Goal: Book appointment/travel/reservation

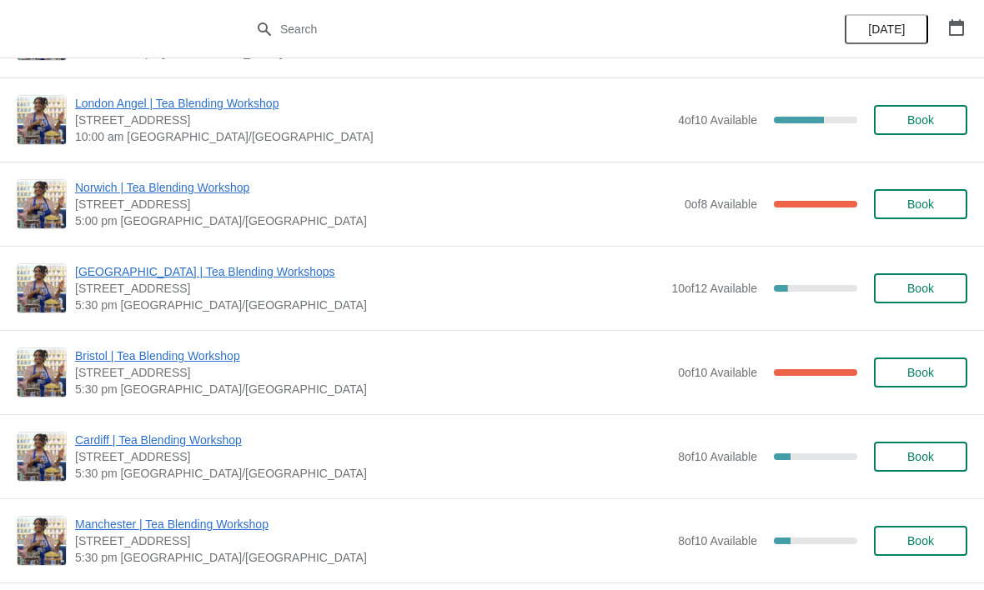
scroll to position [509, 0]
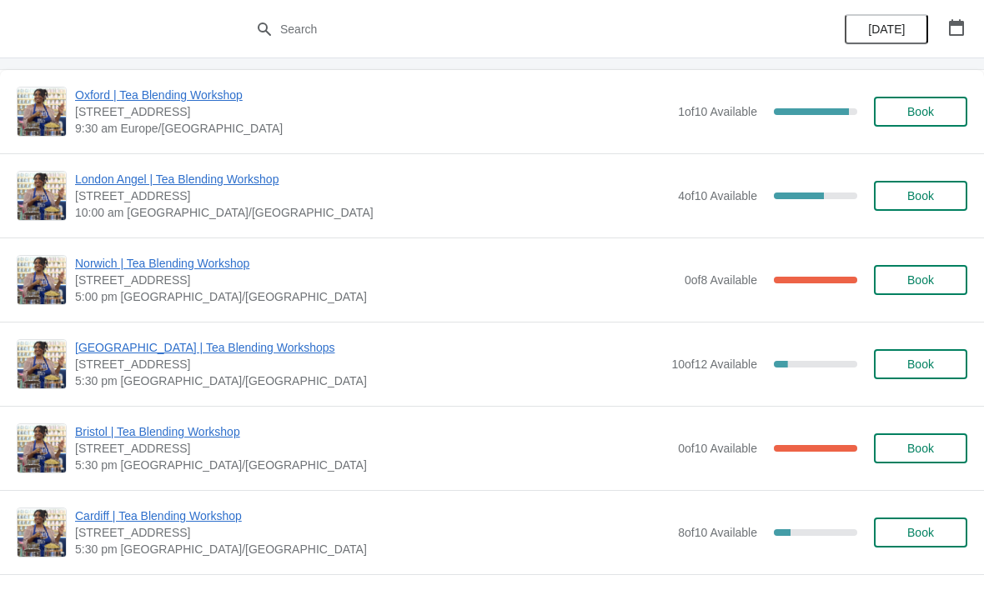
click at [960, 21] on icon "button" at bounding box center [956, 27] width 15 height 17
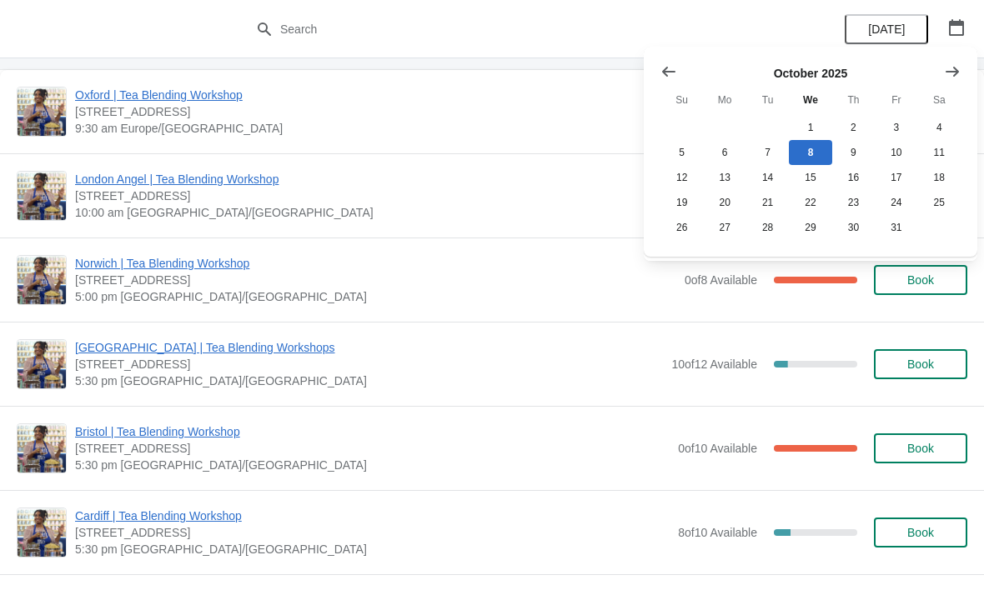
click at [960, 68] on icon "Show next month, November 2025" at bounding box center [952, 71] width 17 height 17
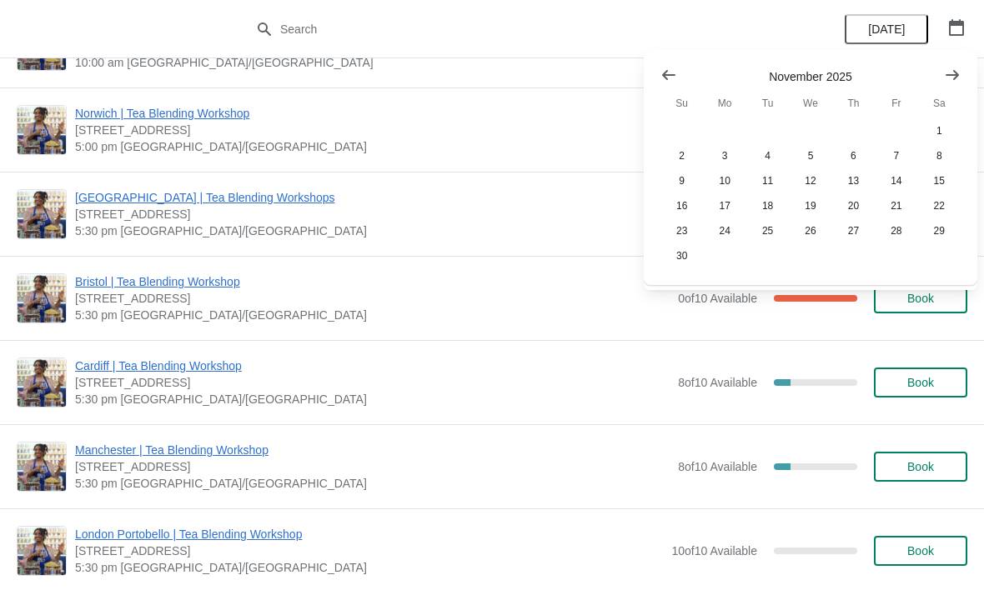
scroll to position [664, 0]
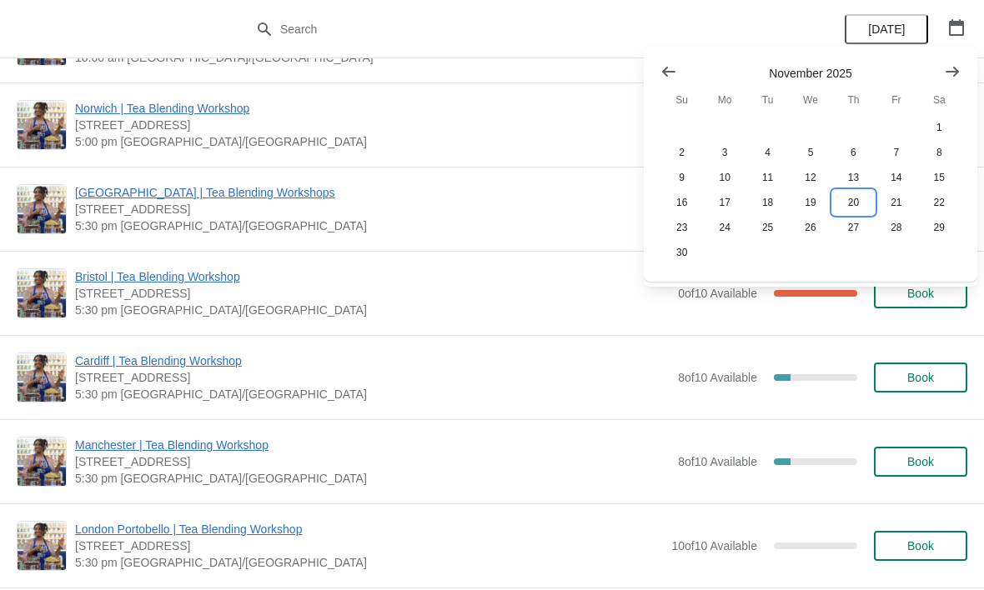
click at [855, 198] on button "20" at bounding box center [853, 202] width 43 height 25
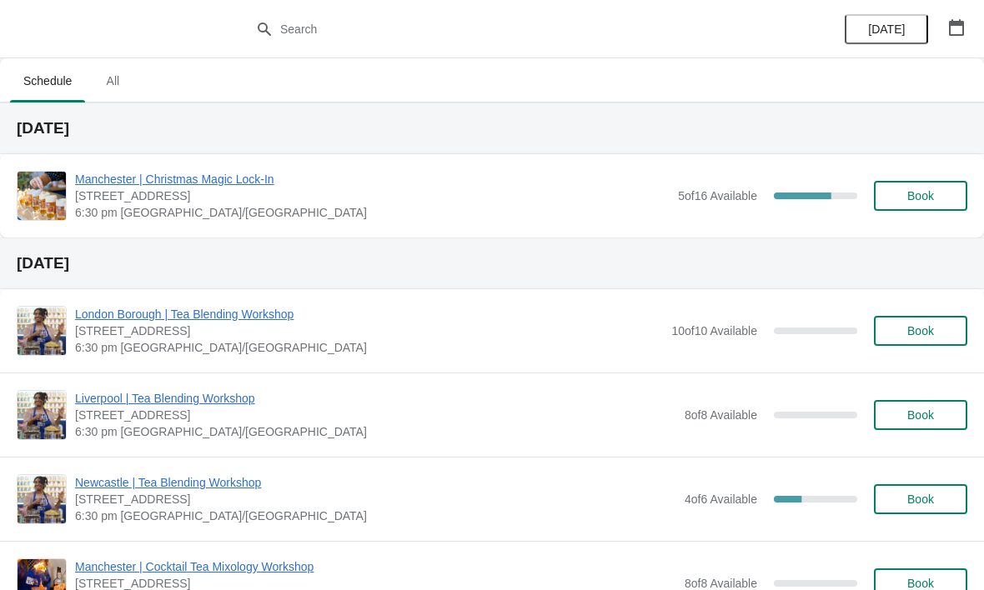
click at [938, 190] on span "Book" at bounding box center [920, 195] width 63 height 13
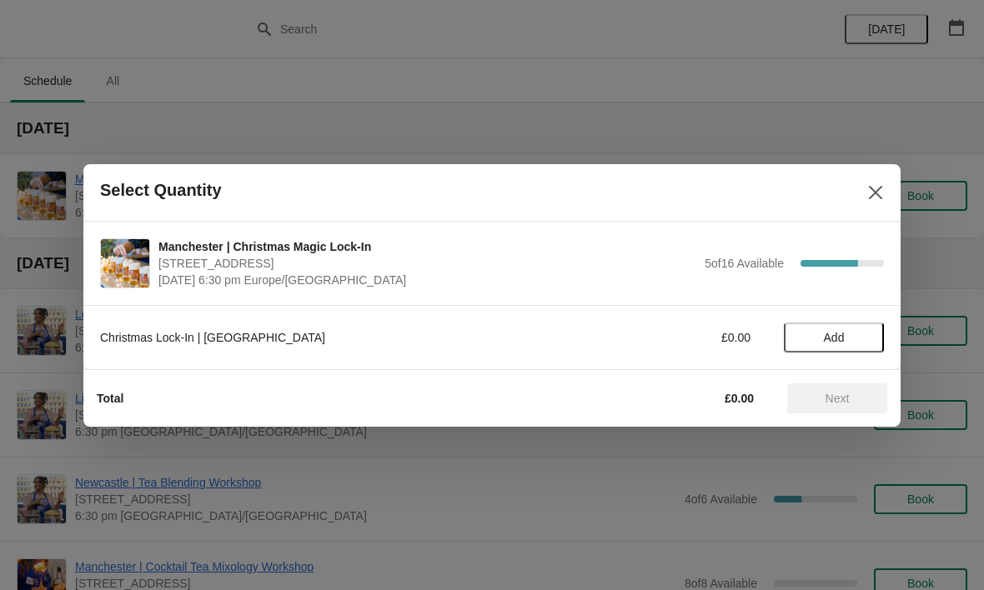
click at [848, 337] on span "Add" at bounding box center [834, 337] width 70 height 13
click at [860, 330] on icon at bounding box center [863, 337] width 18 height 18
click at [837, 395] on span "Next" at bounding box center [837, 398] width 24 height 13
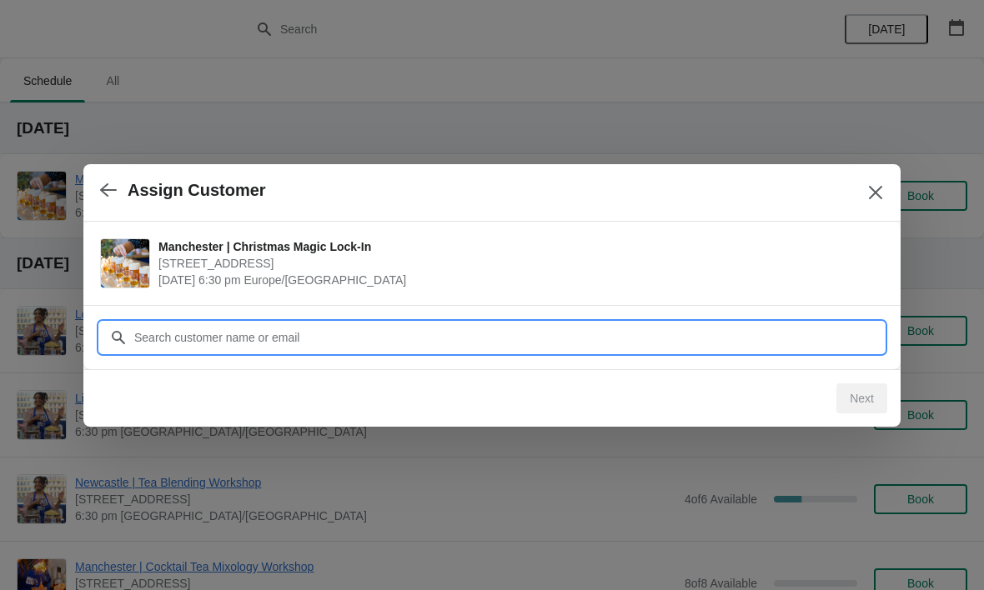
click at [765, 337] on input "Customer" at bounding box center [508, 338] width 750 height 30
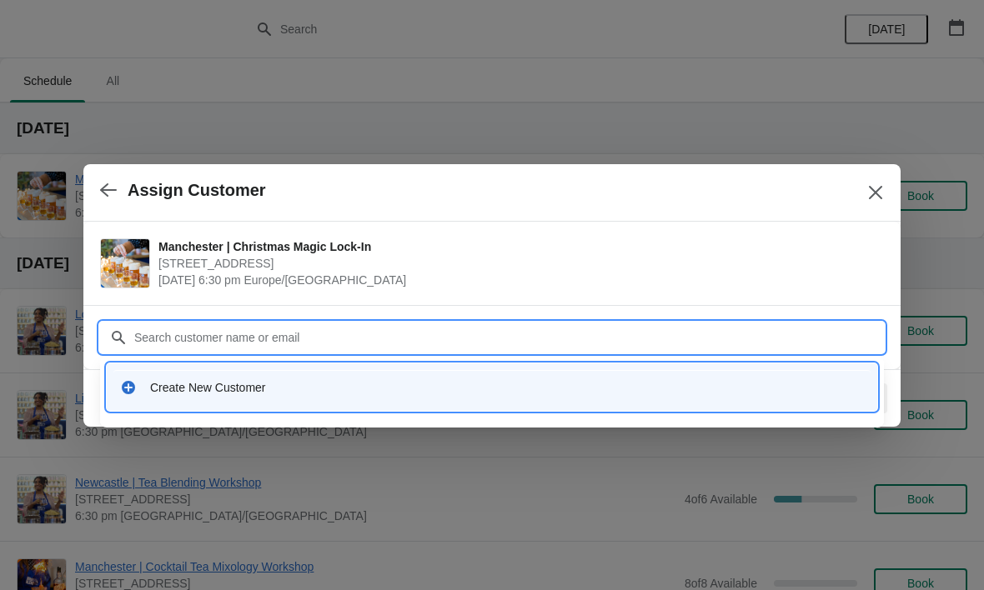
click at [138, 382] on div "Create New Customer" at bounding box center [492, 387] width 744 height 17
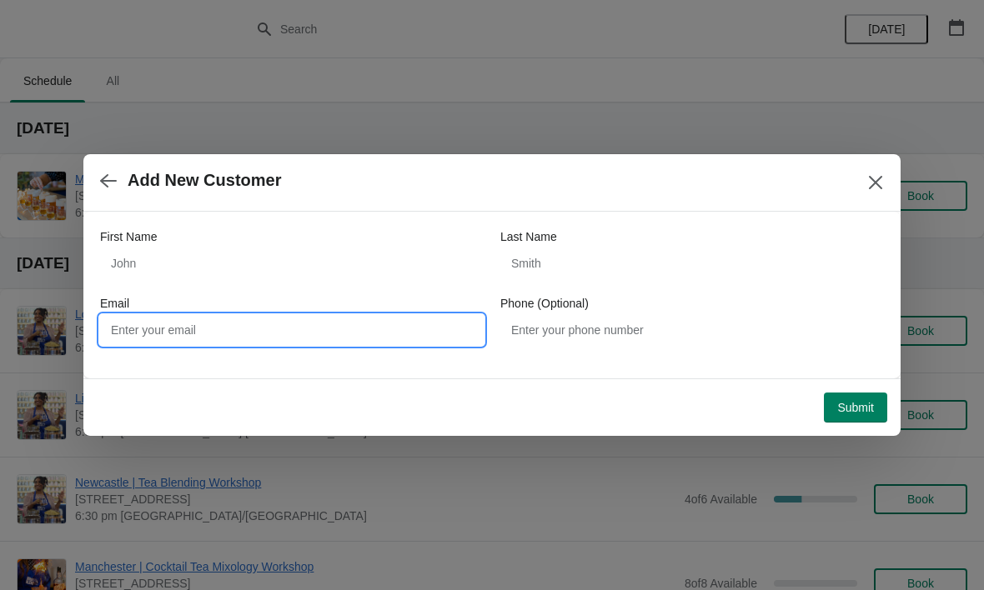
click at [145, 338] on input "Email" at bounding box center [292, 330] width 384 height 30
type input "[DOMAIN_NAME][EMAIL_ADDRESS][DOMAIN_NAME]"
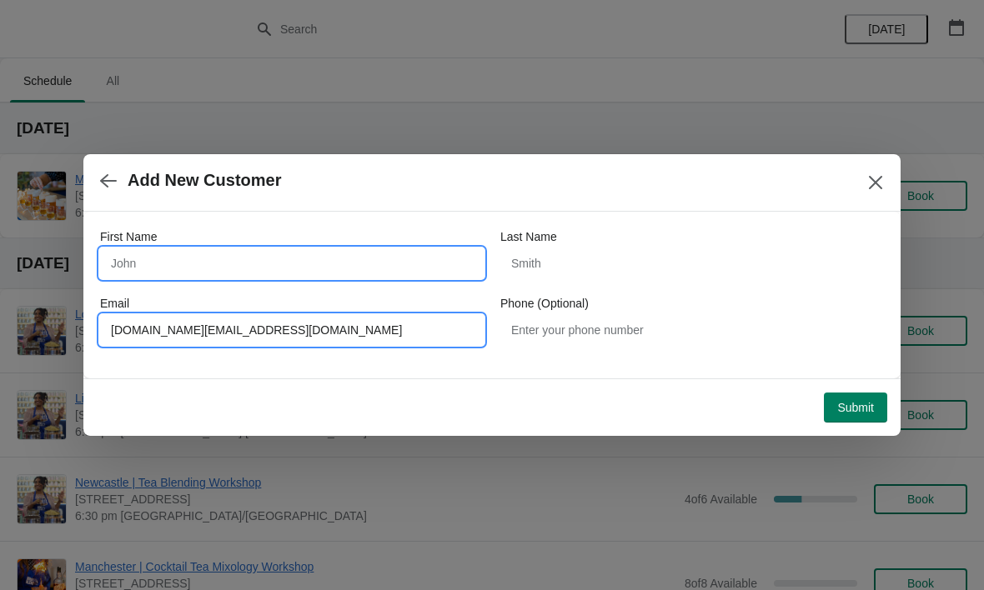
click at [234, 258] on input "First Name" at bounding box center [292, 263] width 384 height 30
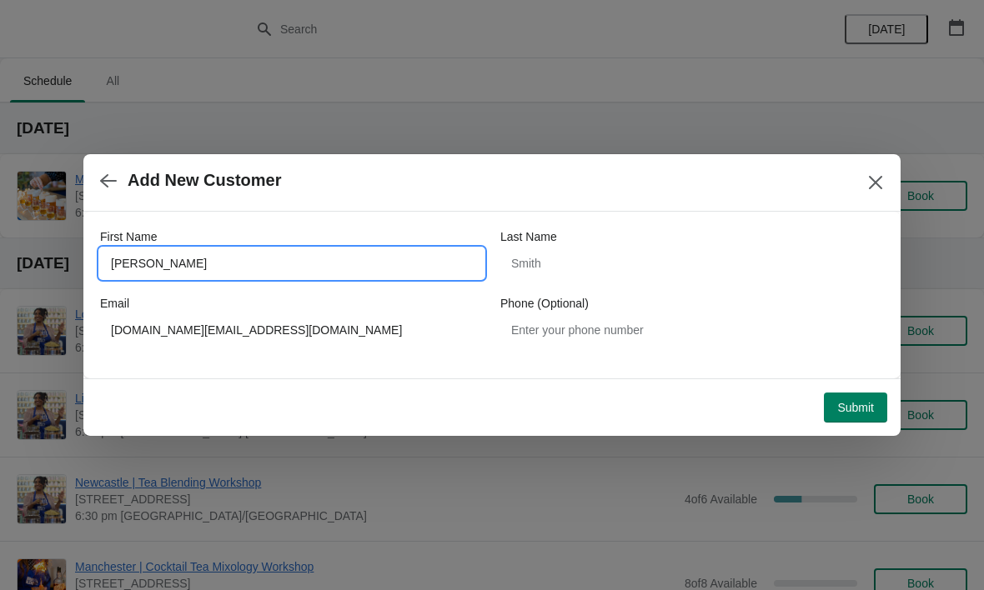
type input "[PERSON_NAME]"
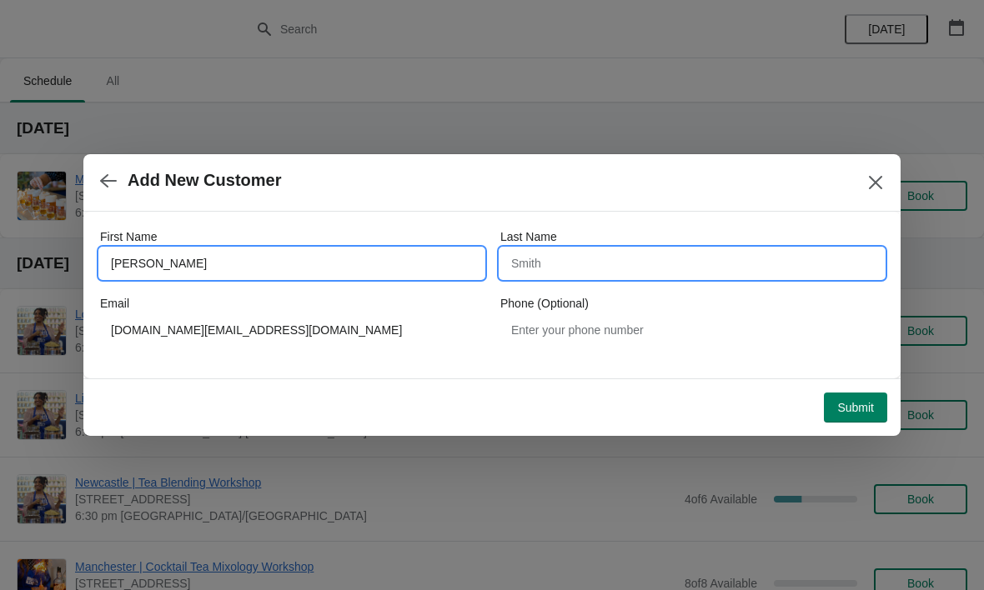
click at [641, 275] on input "Last Name" at bounding box center [692, 263] width 384 height 30
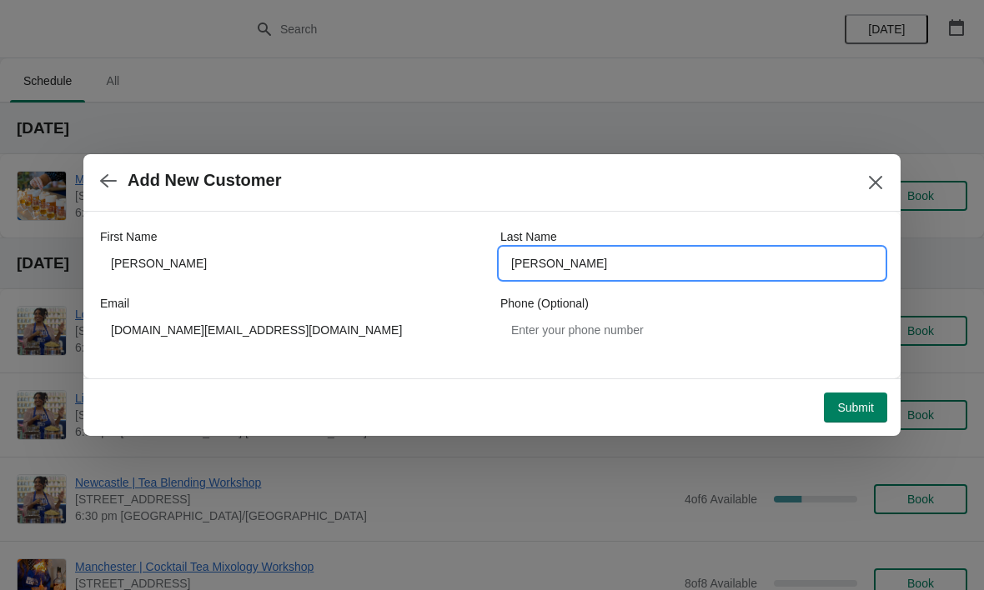
type input "[PERSON_NAME]"
click at [838, 403] on span "Submit" at bounding box center [855, 407] width 37 height 13
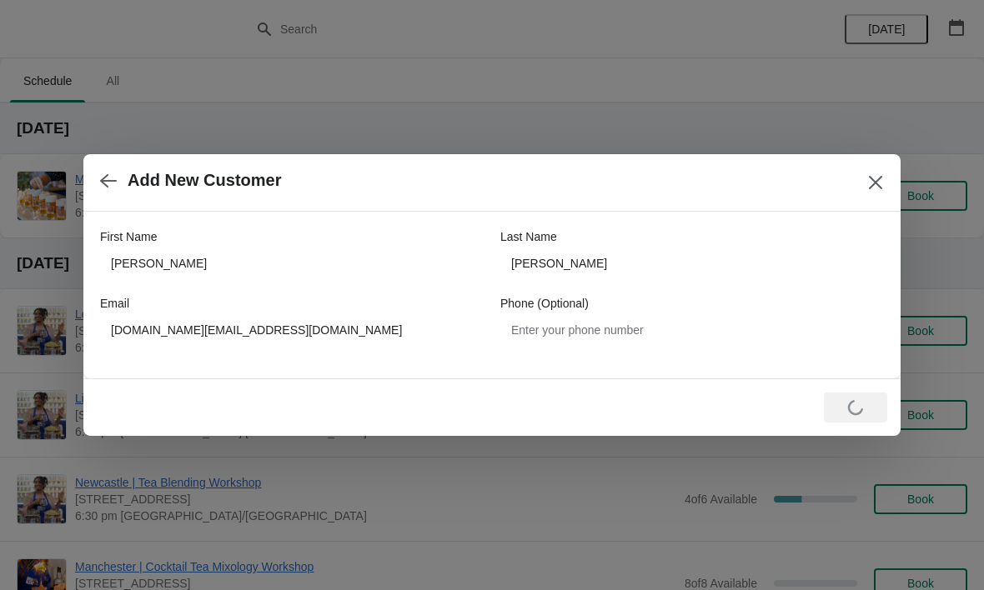
click at [878, 193] on button "Close" at bounding box center [875, 183] width 30 height 30
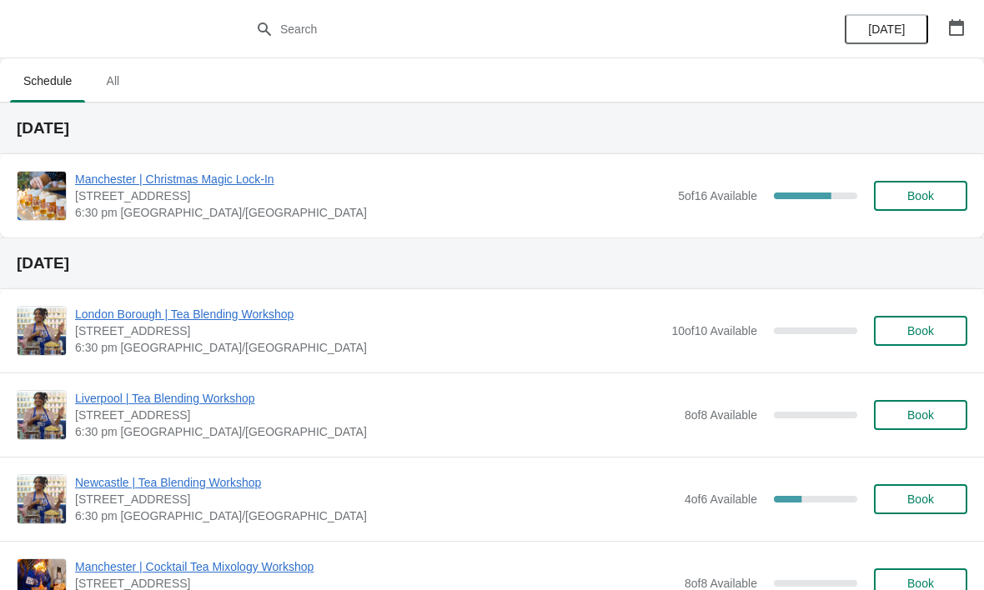
click at [905, 183] on button "Book" at bounding box center [920, 196] width 93 height 30
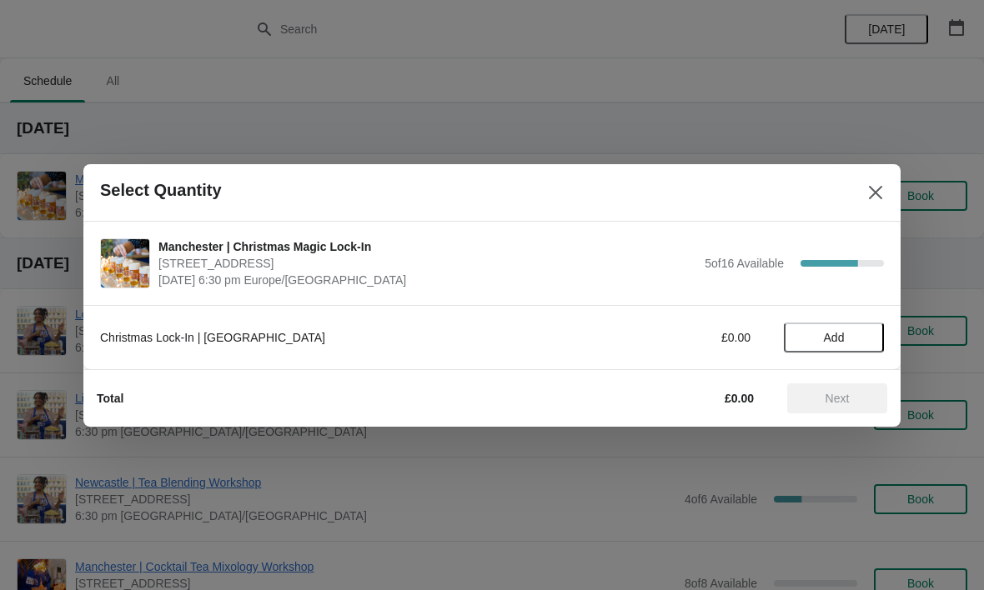
click at [853, 338] on span "Add" at bounding box center [834, 337] width 70 height 13
click at [868, 337] on icon at bounding box center [863, 337] width 18 height 18
click at [807, 343] on icon at bounding box center [805, 337] width 18 height 18
click at [869, 339] on icon at bounding box center [863, 337] width 18 height 18
click at [855, 396] on span "Next" at bounding box center [836, 398] width 73 height 13
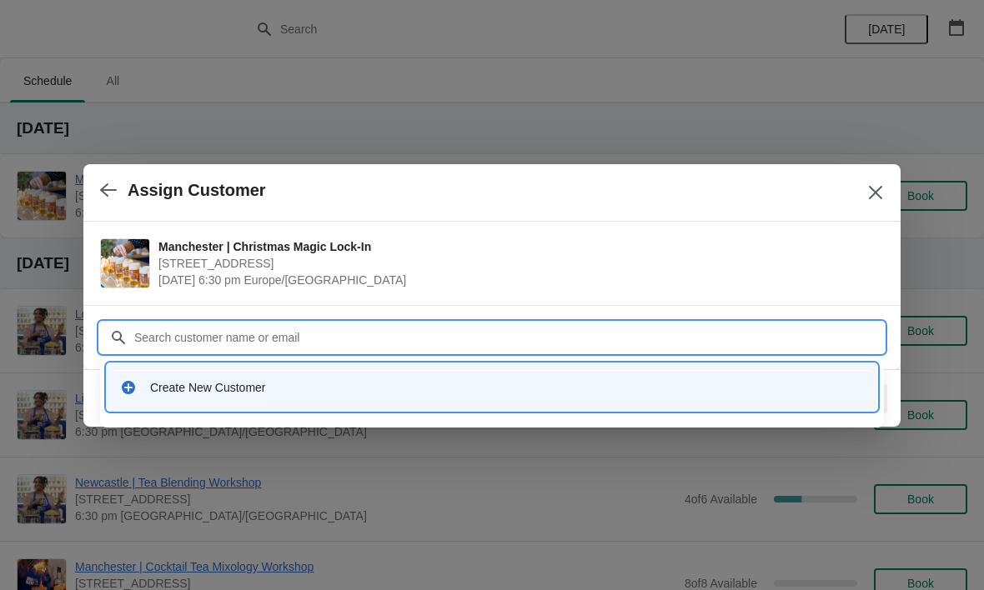
click at [173, 370] on div "Create New Customer" at bounding box center [491, 387] width 757 height 34
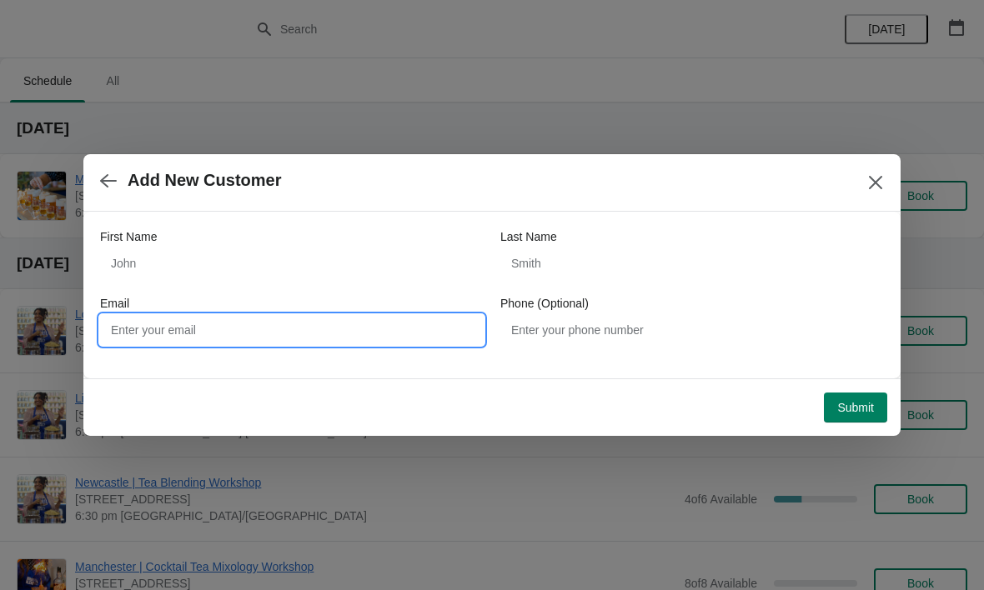
click at [155, 324] on input "Email" at bounding box center [292, 330] width 384 height 30
type input "[DOMAIN_NAME][EMAIL_ADDRESS][DOMAIN_NAME]"
click at [861, 405] on span "Submit" at bounding box center [855, 407] width 37 height 13
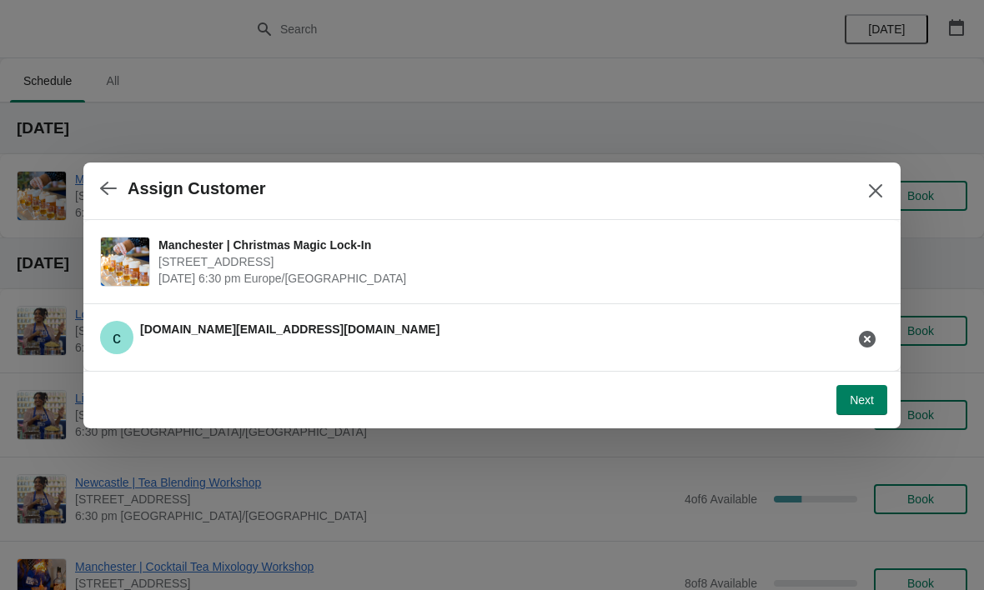
click at [868, 399] on span "Next" at bounding box center [862, 400] width 24 height 13
select select "No"
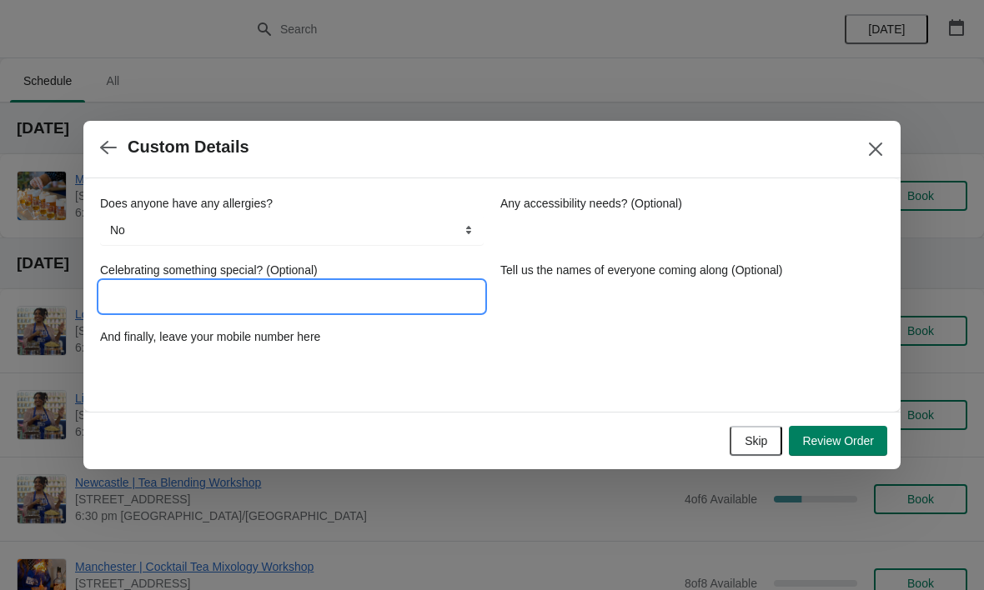
click at [233, 289] on input "Celebrating something special? (Optional)" at bounding box center [292, 297] width 384 height 30
type input "[PERSON_NAME]’s Birthday"
click at [568, 275] on label "Tell us the names of everyone coming along (Optional)" at bounding box center [641, 270] width 283 height 17
click at [568, 282] on input "Tell us the names of everyone coming along (Optional)" at bounding box center [692, 297] width 384 height 30
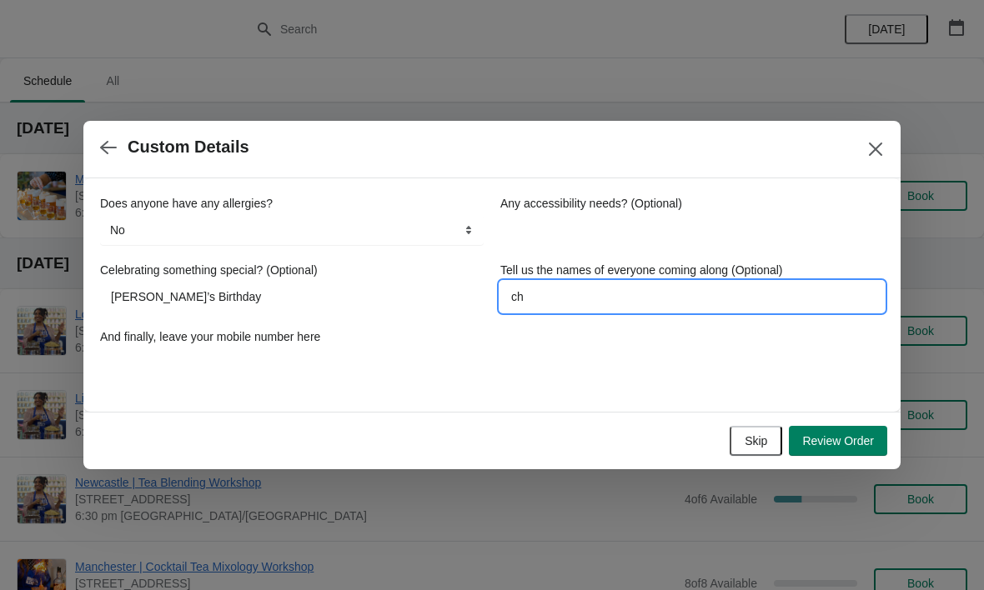
type input "c"
type input "[PERSON_NAME], [PERSON_NAME]"
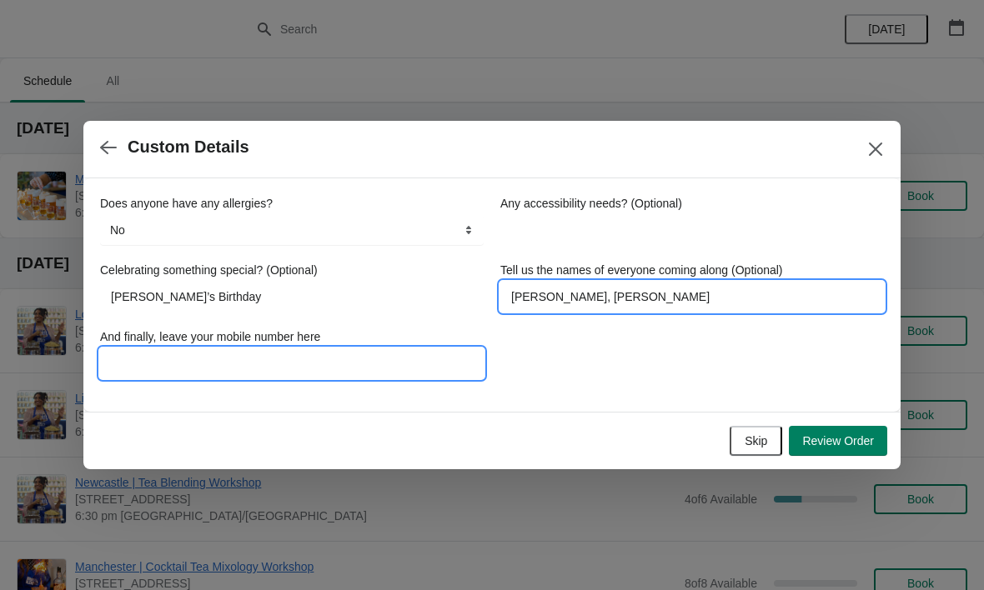
click at [144, 353] on input "And finally, leave your mobile number here" at bounding box center [292, 363] width 384 height 30
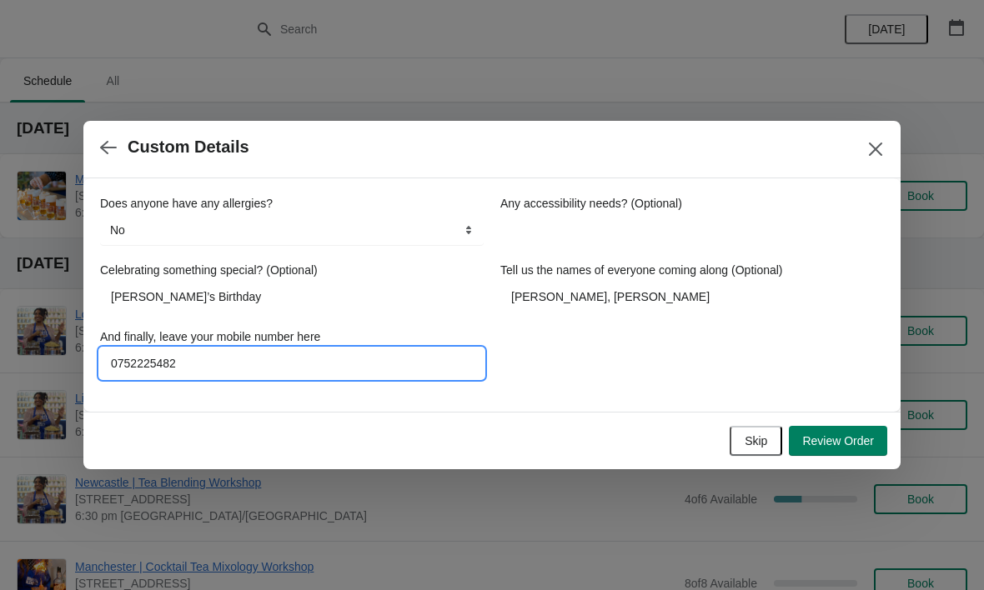
type input "07522254825"
click at [853, 448] on span "Review Order" at bounding box center [838, 440] width 72 height 13
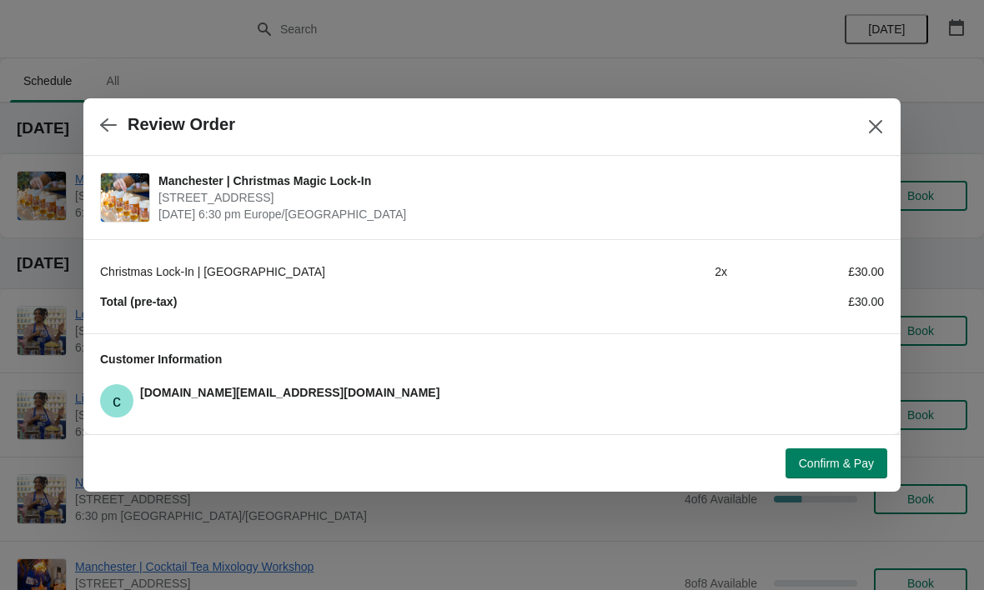
click at [843, 464] on span "Confirm & Pay" at bounding box center [836, 463] width 75 height 13
